Goal: Find specific page/section: Find specific page/section

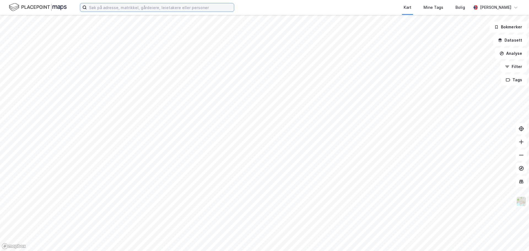
click at [172, 9] on input at bounding box center [160, 7] width 147 height 8
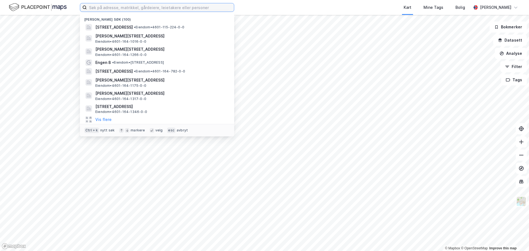
type input "N"
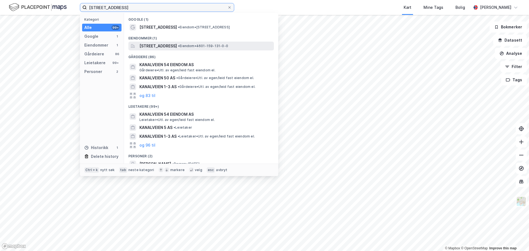
type input "[STREET_ADDRESS]"
click at [177, 49] on span "[STREET_ADDRESS]" at bounding box center [159, 46] width 38 height 7
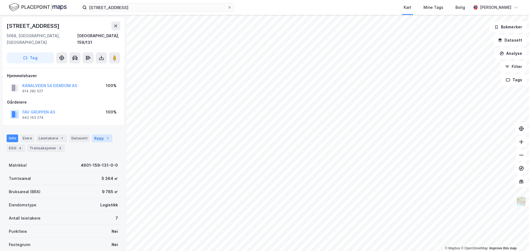
click at [100, 135] on div "Bygg 1" at bounding box center [102, 139] width 20 height 8
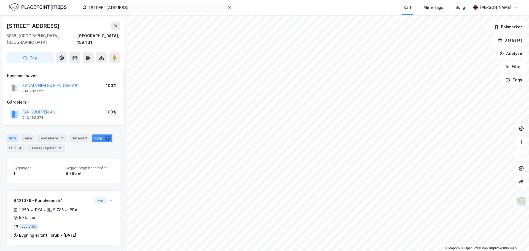
click at [16, 135] on div "Info" at bounding box center [13, 139] width 12 height 8
